Goal: Find specific page/section: Find specific page/section

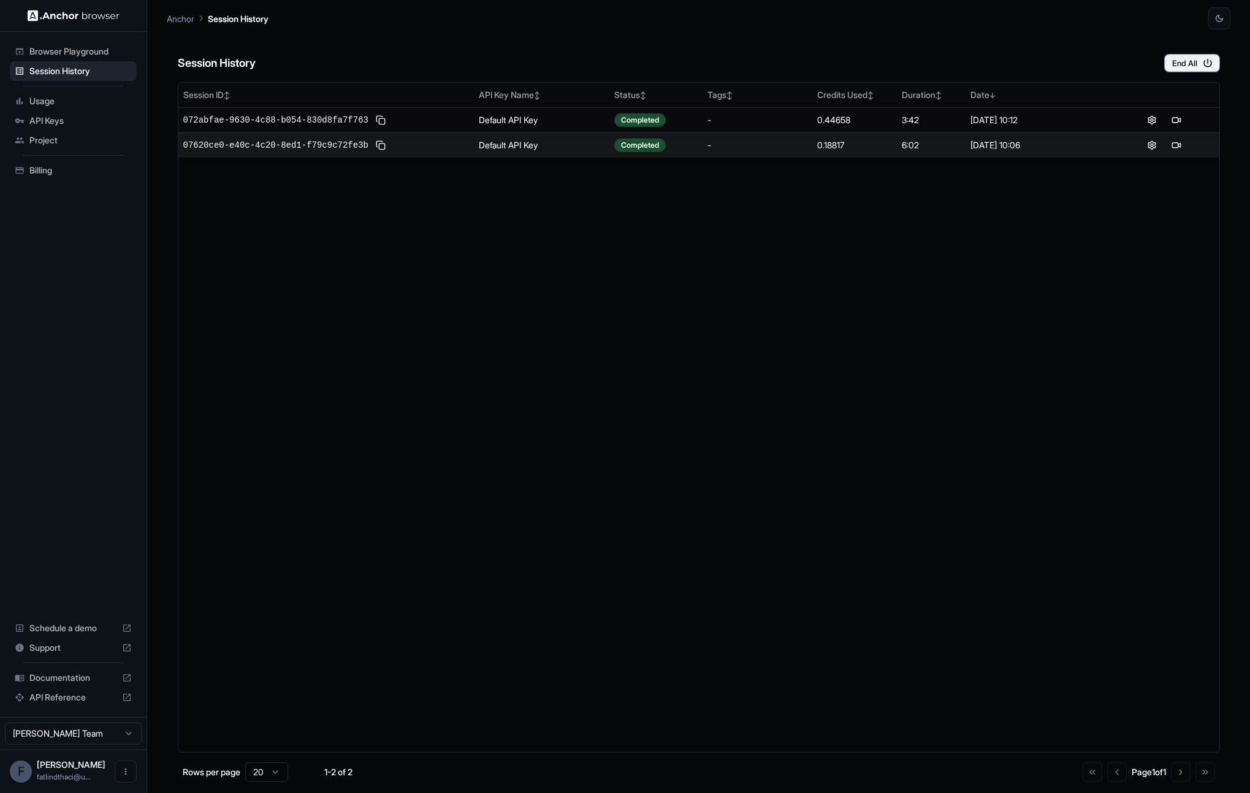
click at [844, 42] on div "Session History End All" at bounding box center [699, 50] width 1042 height 43
click at [762, 364] on div "Session ID ↕ API Key Name ↕ Status ↕ Tags ↕ Credits Used ↕ Duration ↕ Date ↓ 07…" at bounding box center [699, 417] width 1042 height 671
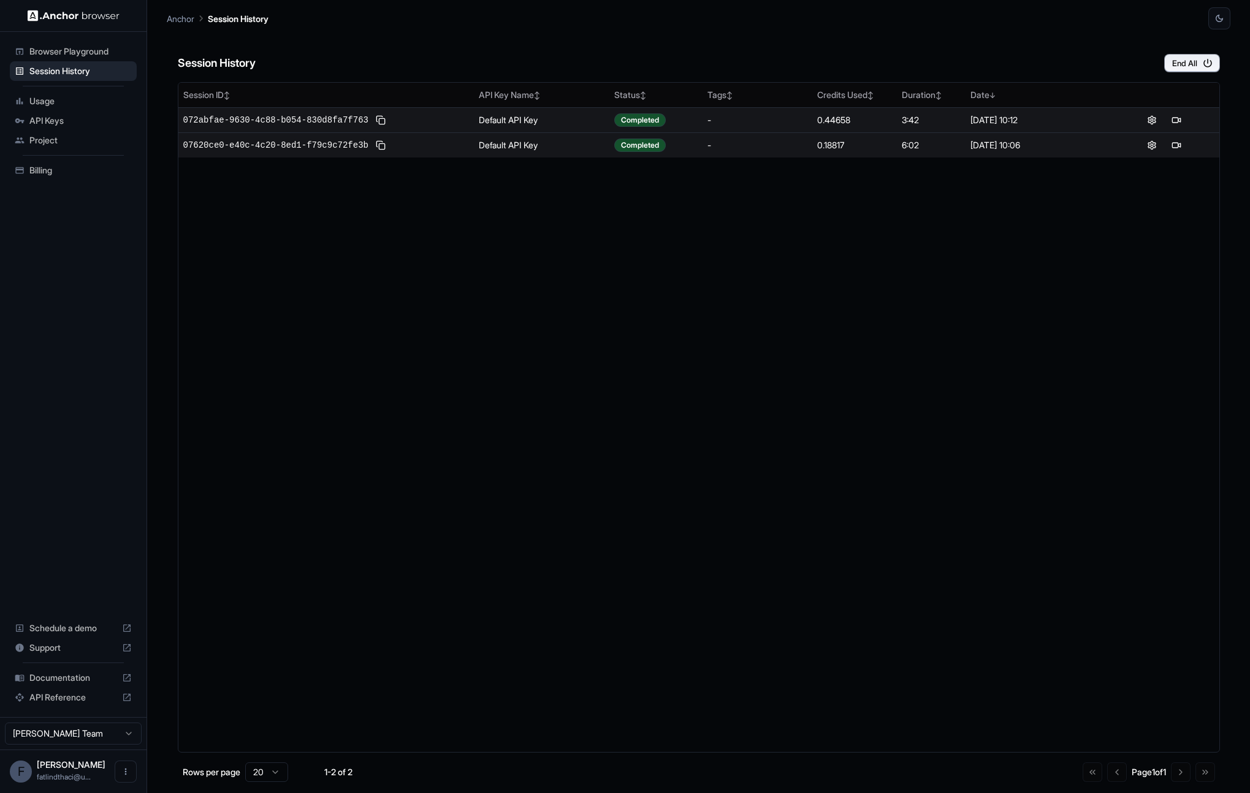
click at [397, 120] on div "072abfae-9630-4c88-b054-830d8fa7f763" at bounding box center [326, 120] width 286 height 15
click at [379, 120] on button at bounding box center [380, 120] width 15 height 15
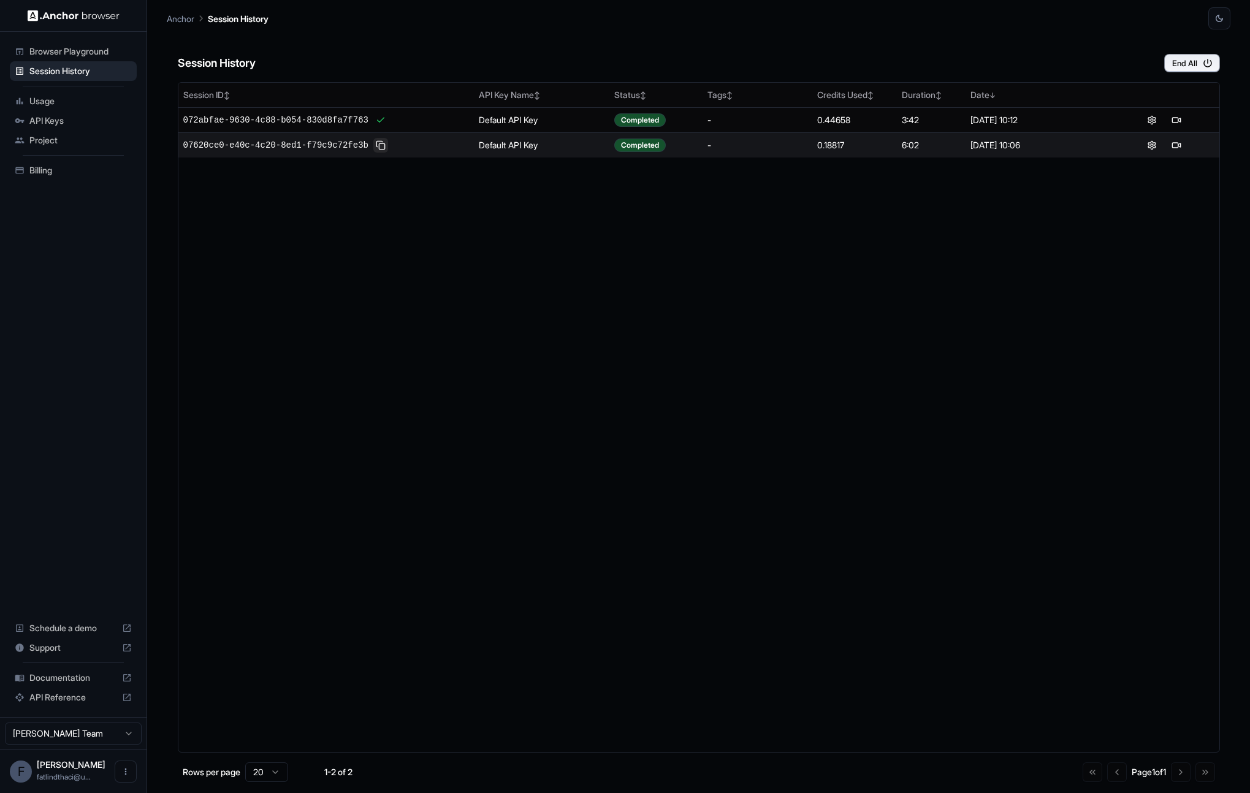
click at [384, 149] on button at bounding box center [380, 145] width 15 height 15
click at [651, 272] on div "Session ID ↕ API Key Name ↕ Status ↕ Tags ↕ Credits Used ↕ Duration ↕ Date ↓ 07…" at bounding box center [699, 417] width 1042 height 671
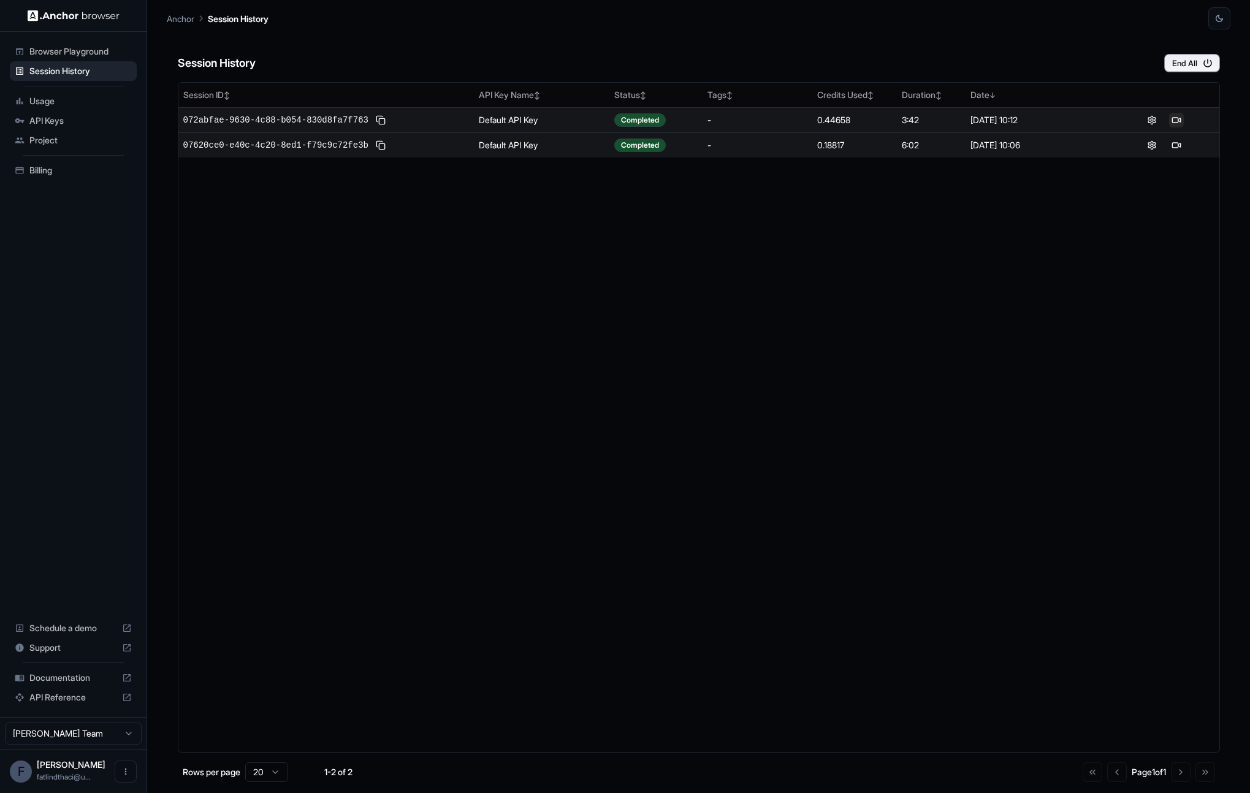
click at [1171, 125] on button at bounding box center [1176, 120] width 15 height 15
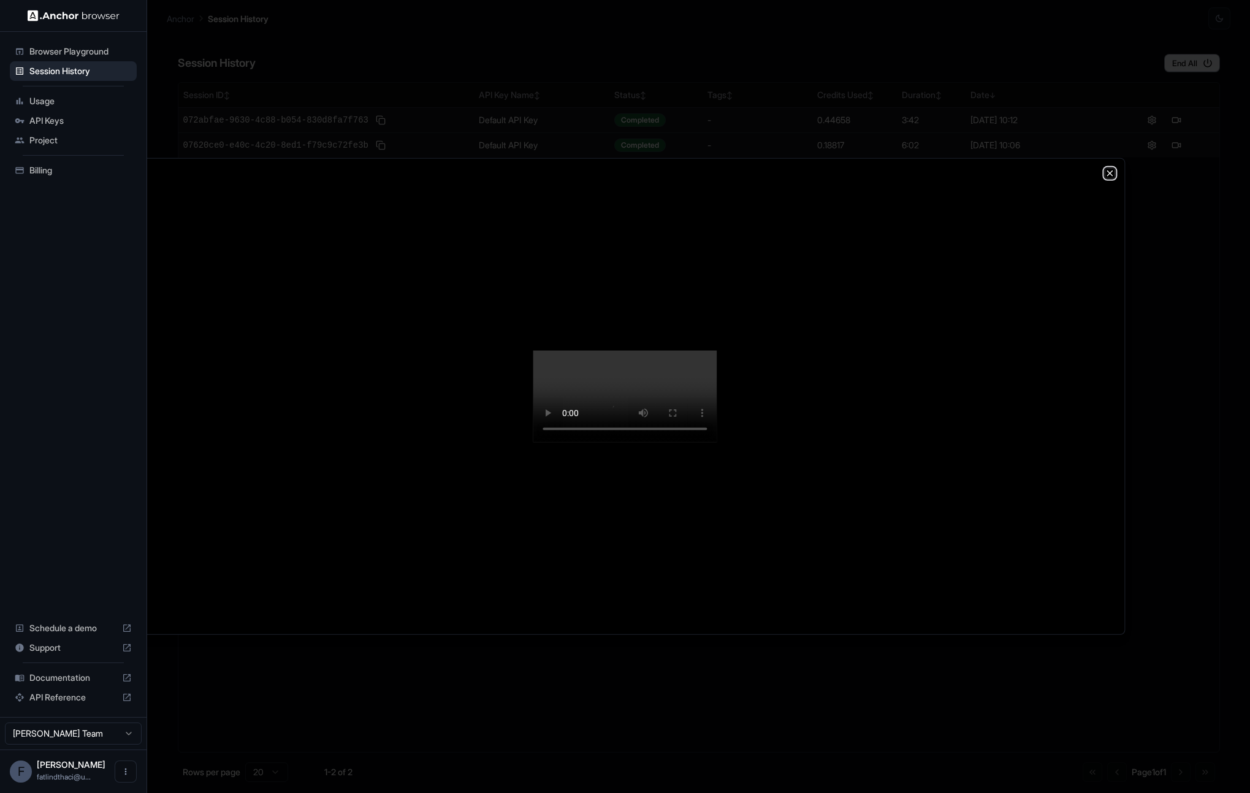
click at [1110, 169] on icon "button" at bounding box center [1110, 174] width 10 height 10
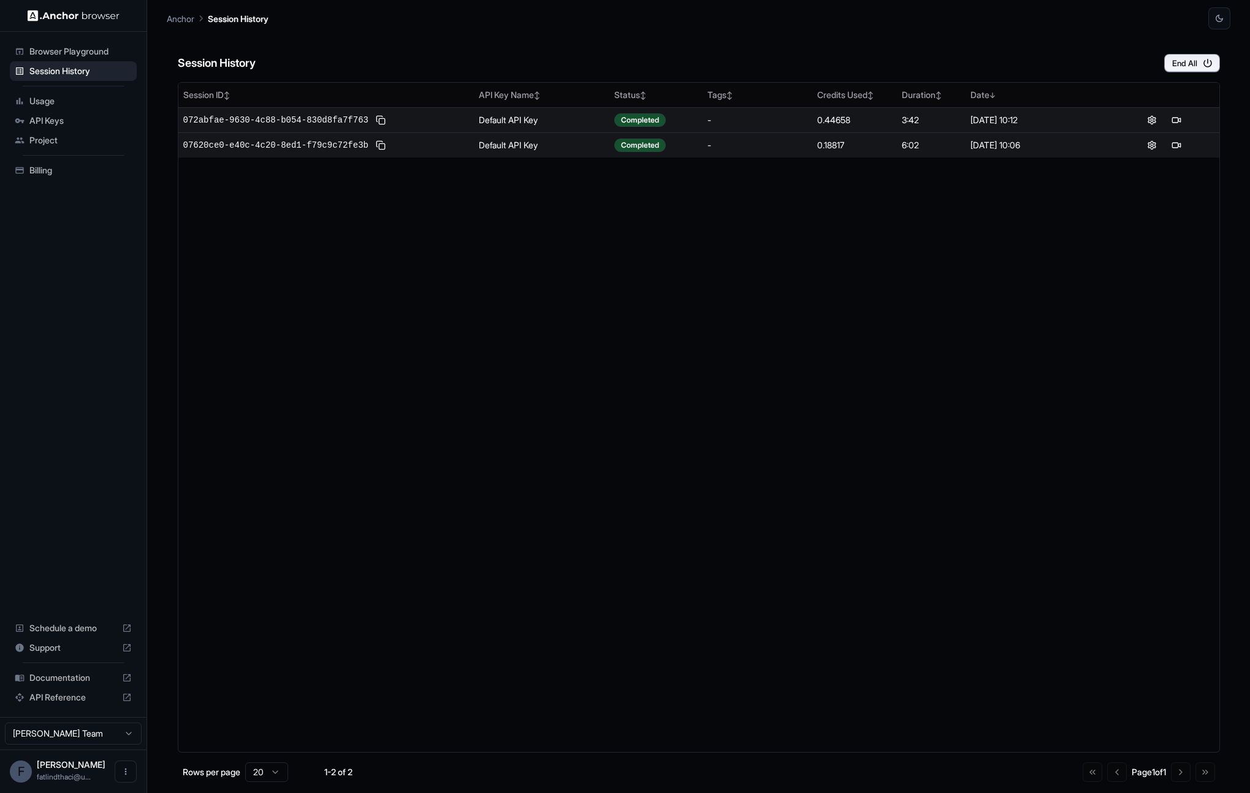
drag, startPoint x: 1175, startPoint y: 215, endPoint x: 1172, endPoint y: 197, distance: 18.0
click at [1175, 214] on div "Session ID ↕ API Key Name ↕ Status ↕ Tags ↕ Credits Used ↕ Duration ↕ Date ↓ 07…" at bounding box center [699, 417] width 1042 height 671
click at [1150, 115] on button at bounding box center [1152, 120] width 15 height 15
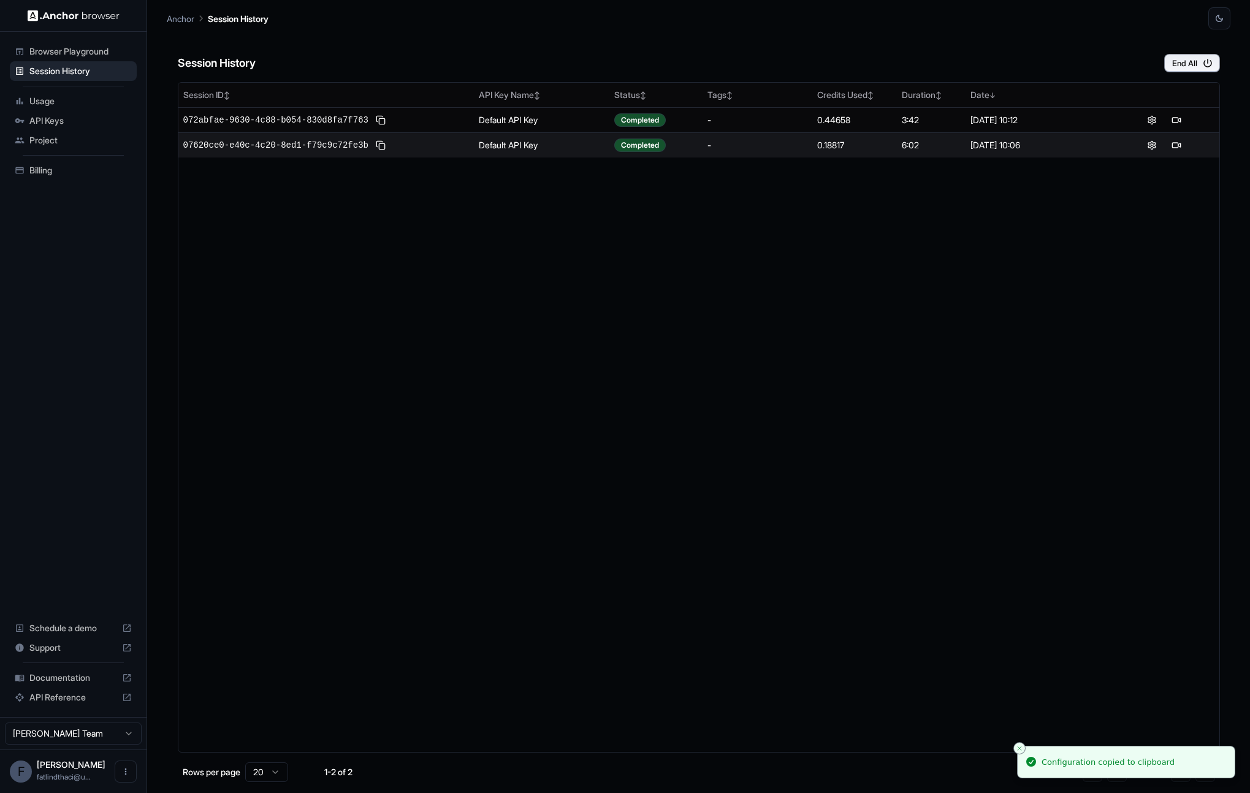
click at [930, 254] on div "Session ID ↕ API Key Name ↕ Status ↕ Tags ↕ Credits Used ↕ Duration ↕ Date ↓ 07…" at bounding box center [699, 417] width 1042 height 671
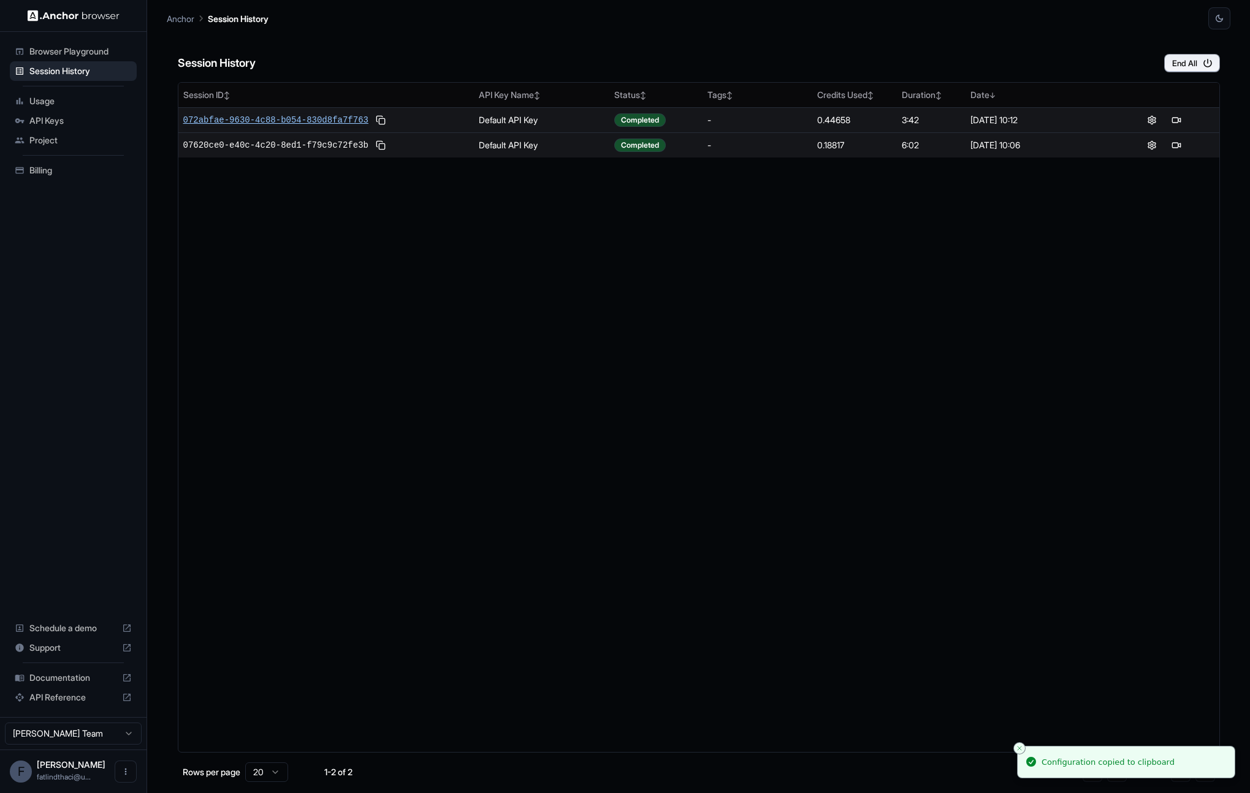
click at [334, 118] on span "072abfae-9630-4c88-b054-830d8fa7f763" at bounding box center [275, 120] width 185 height 12
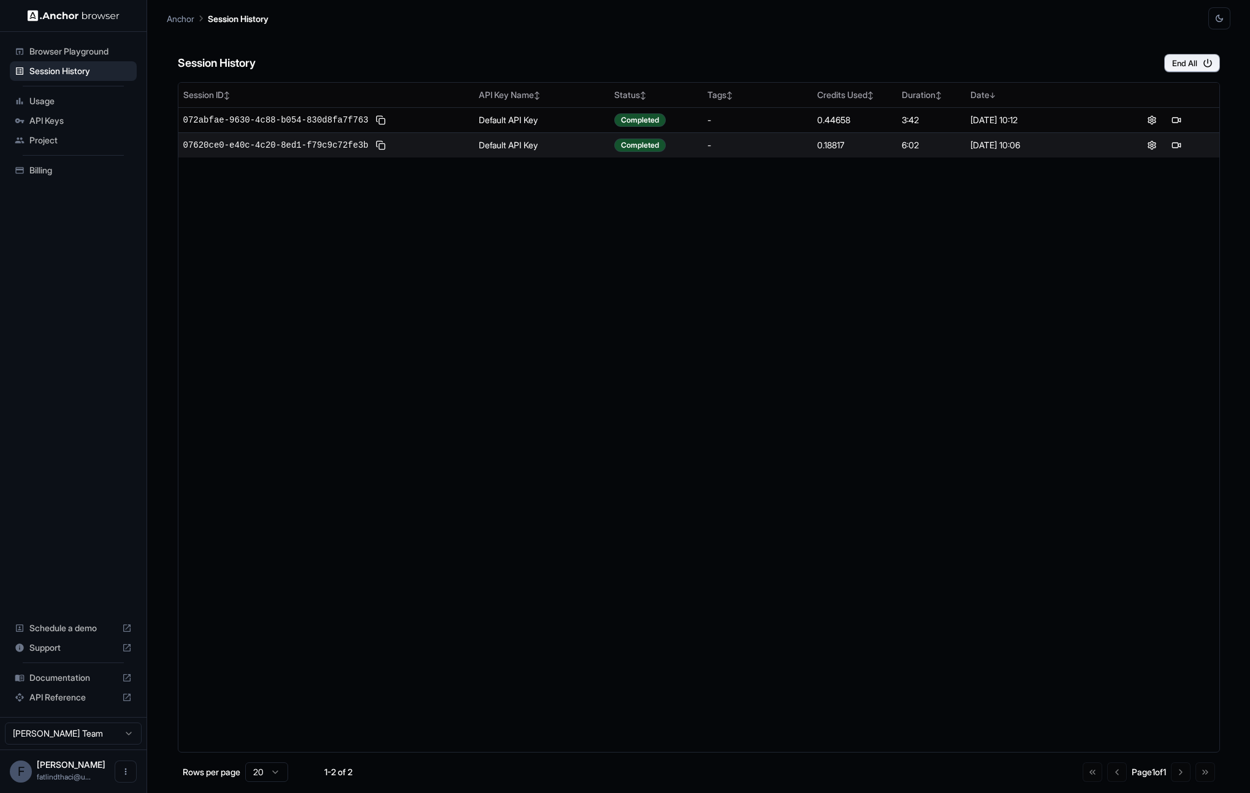
click at [1214, 21] on button "button" at bounding box center [1220, 18] width 22 height 22
click at [1204, 79] on li "Dark" at bounding box center [1204, 88] width 39 height 20
click at [1215, 12] on button "button" at bounding box center [1220, 18] width 22 height 22
click at [1201, 68] on li "Light" at bounding box center [1204, 68] width 39 height 20
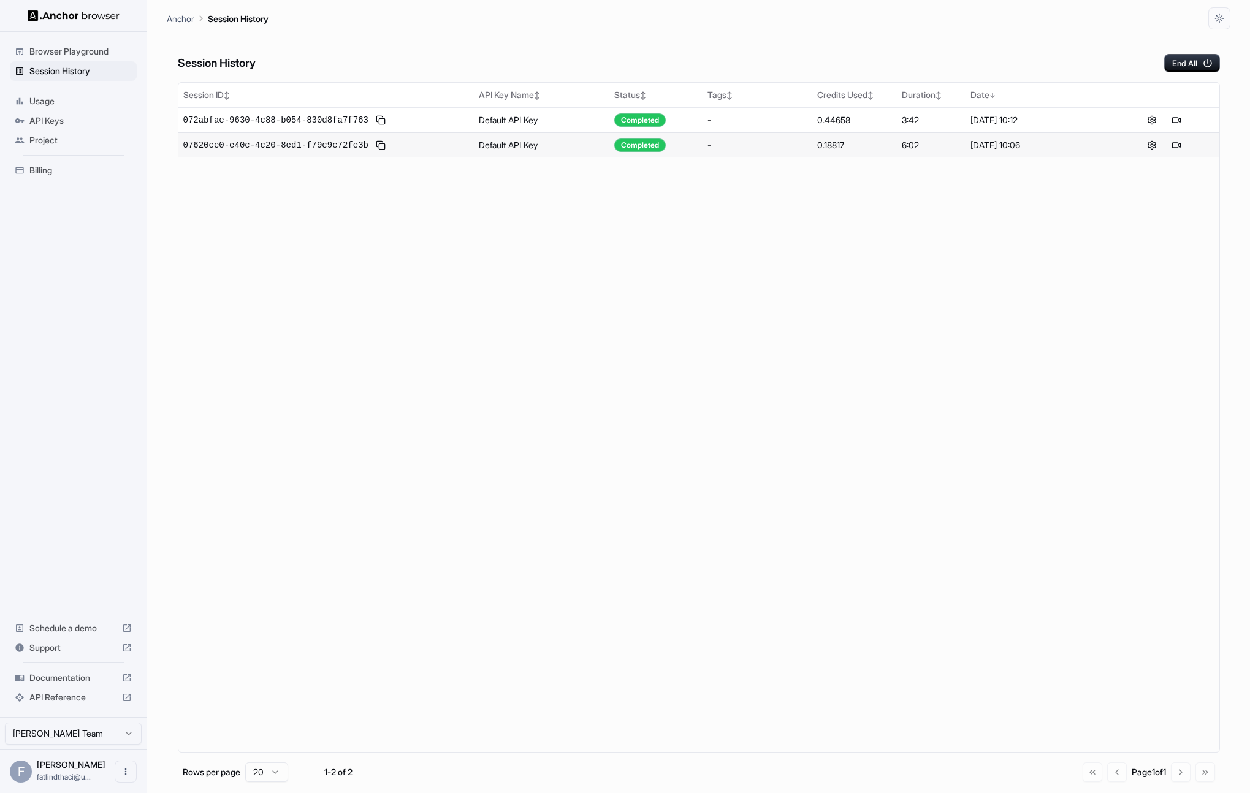
click at [1023, 48] on div "Session History End All" at bounding box center [699, 50] width 1042 height 43
